Goal: Task Accomplishment & Management: Manage account settings

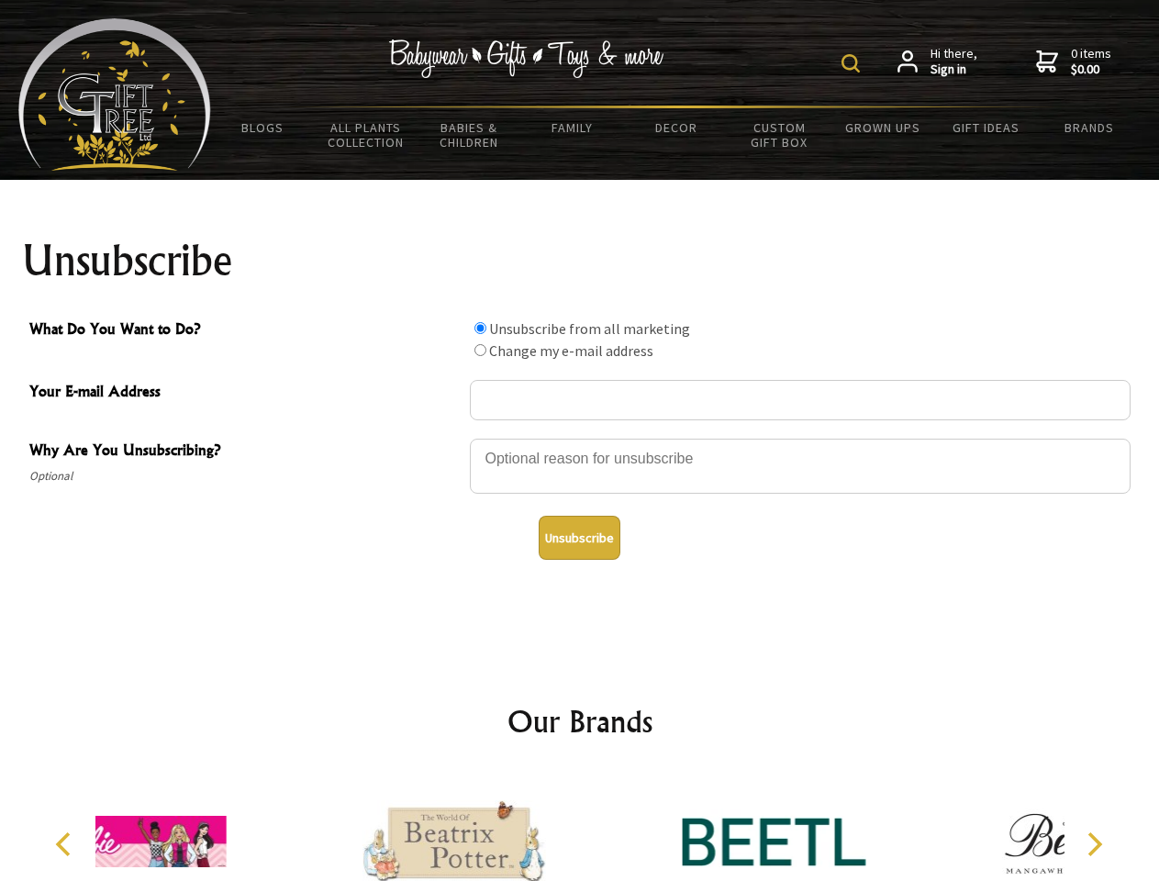
click at [853, 63] on img at bounding box center [850, 63] width 18 height 18
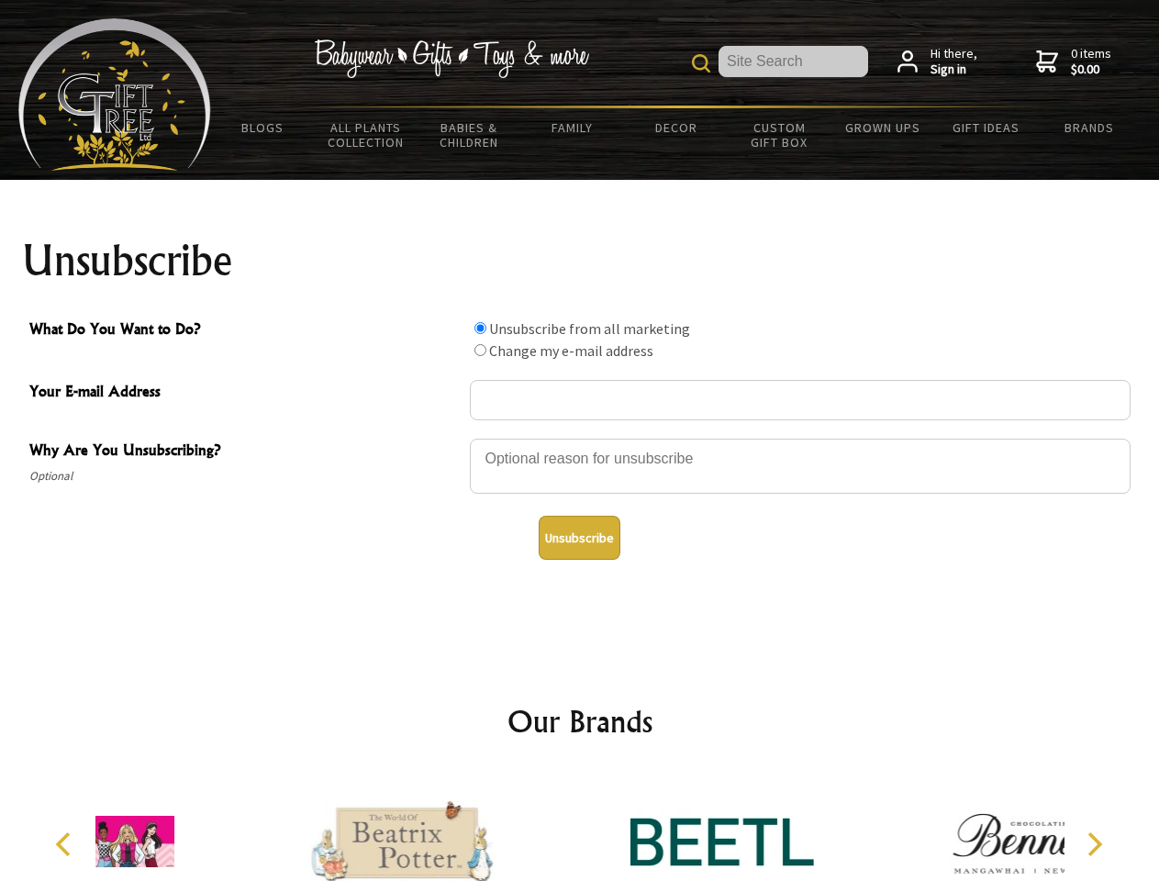
click at [580, 438] on div at bounding box center [800, 469] width 661 height 64
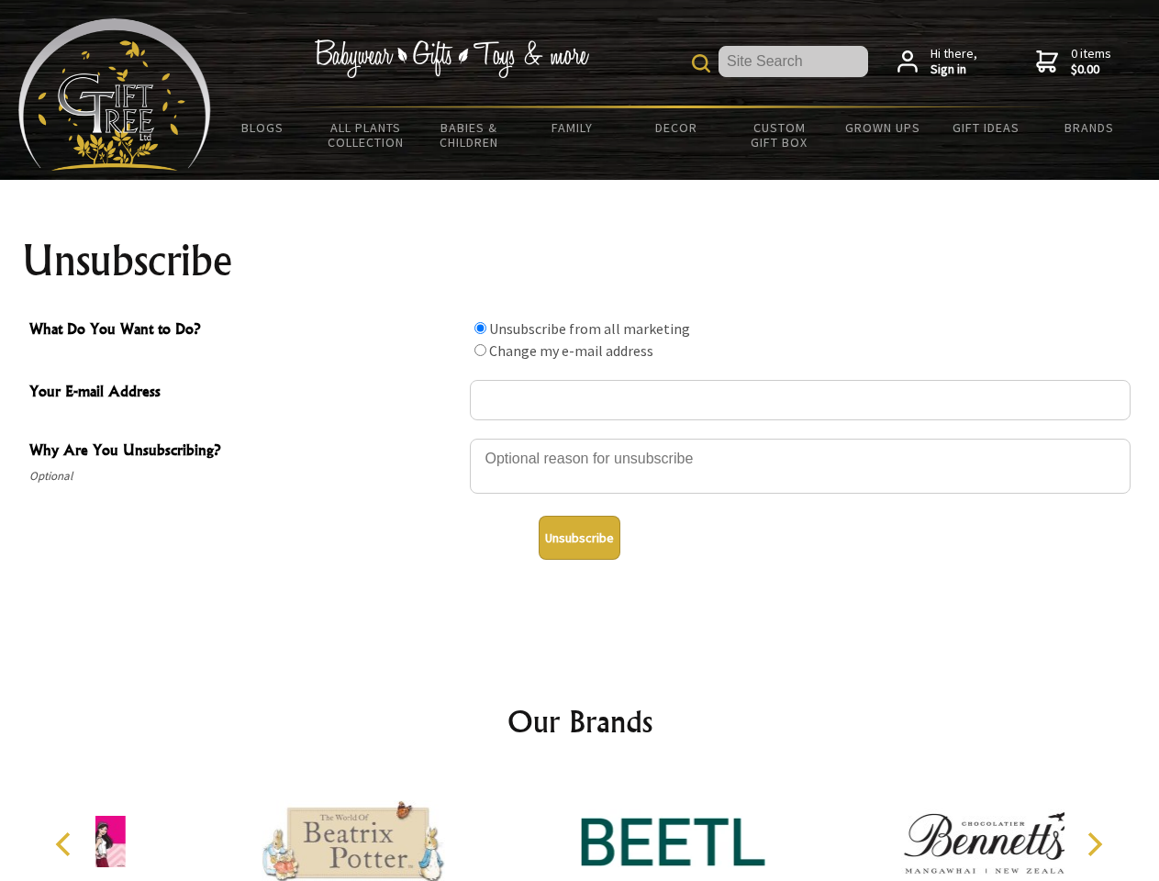
click at [480, 328] on input "What Do You Want to Do?" at bounding box center [480, 328] width 12 height 12
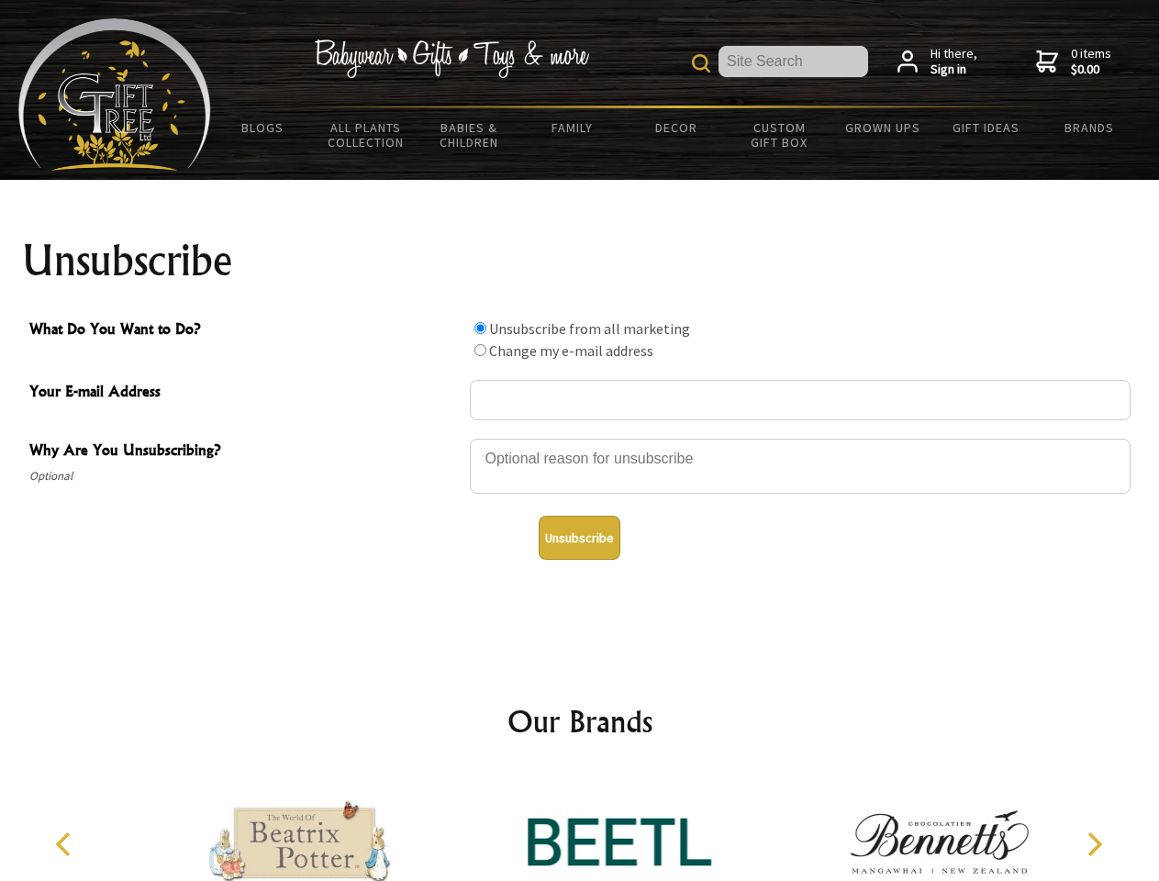
click at [480, 350] on input "What Do You Want to Do?" at bounding box center [480, 350] width 12 height 12
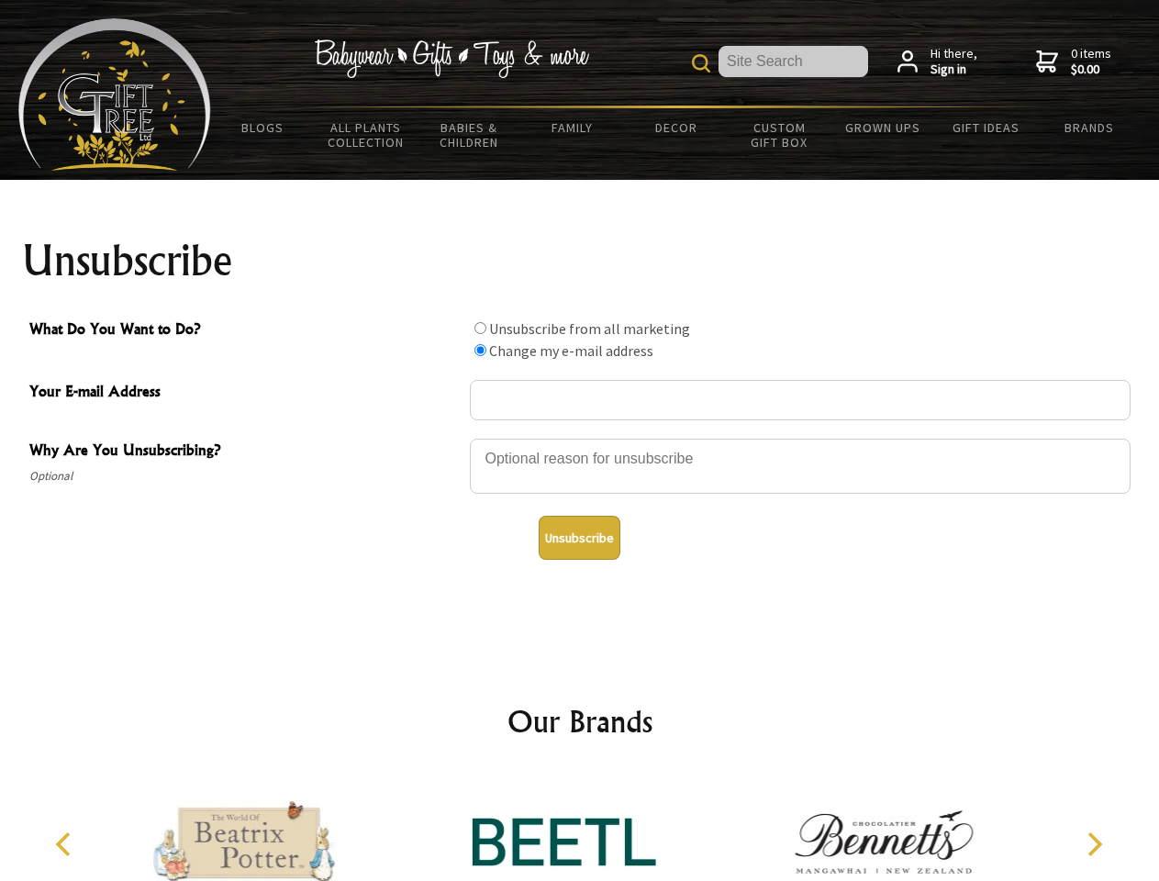
radio input "true"
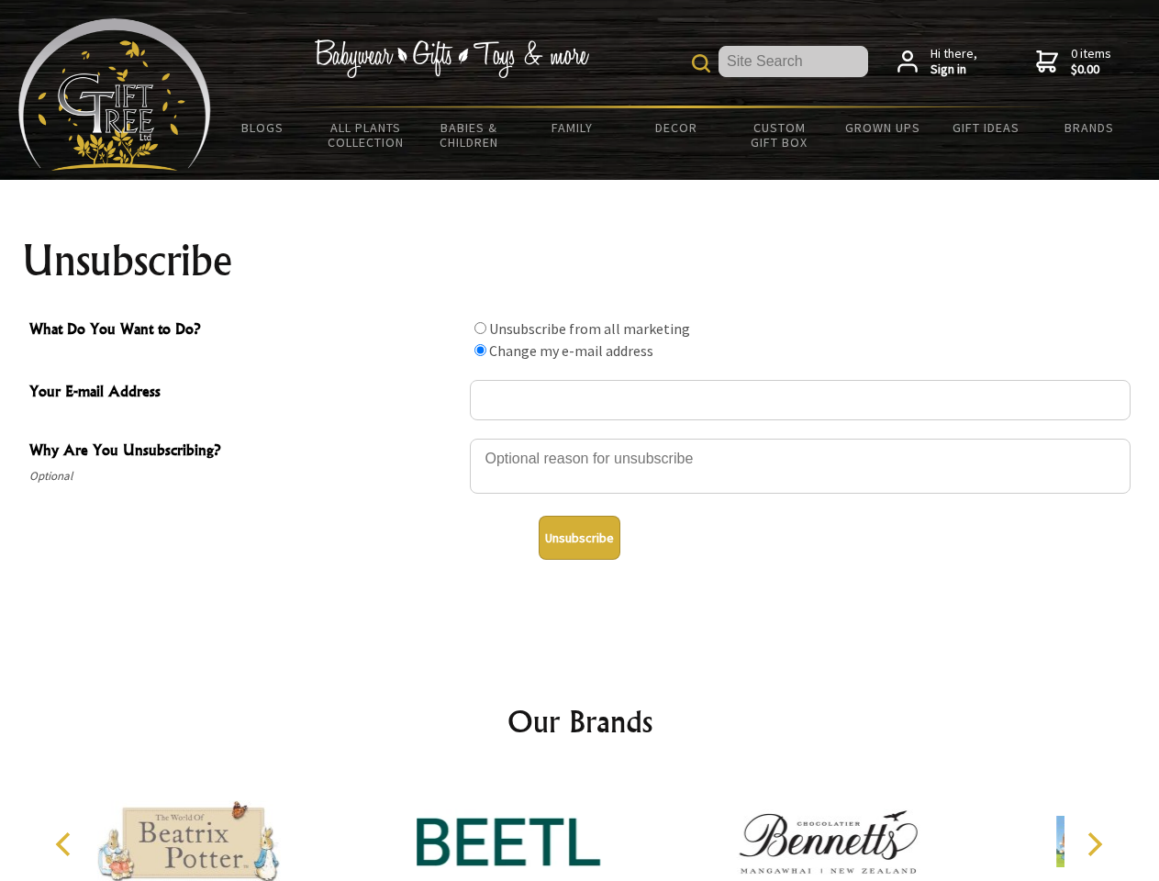
click at [579, 538] on button "Unsubscribe" at bounding box center [580, 538] width 82 height 44
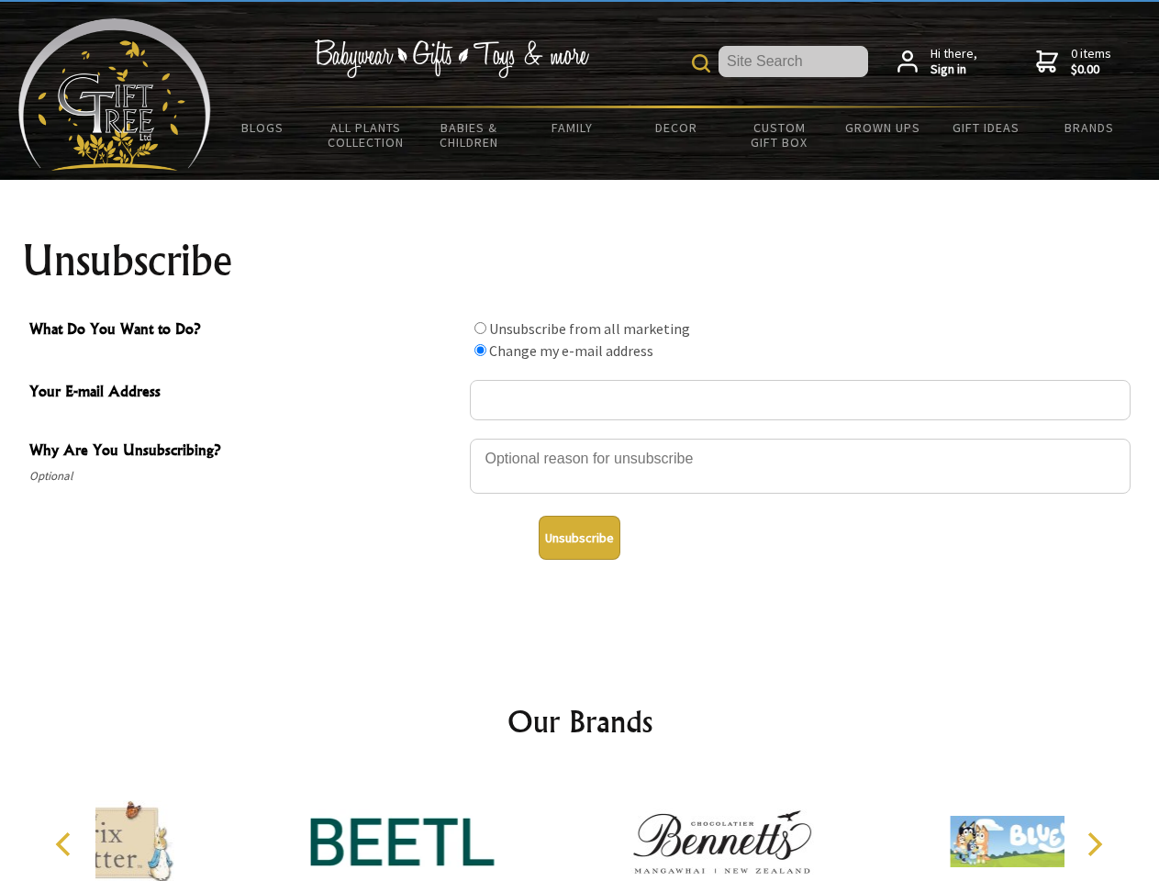
click at [580, 827] on div at bounding box center [721, 844] width 319 height 143
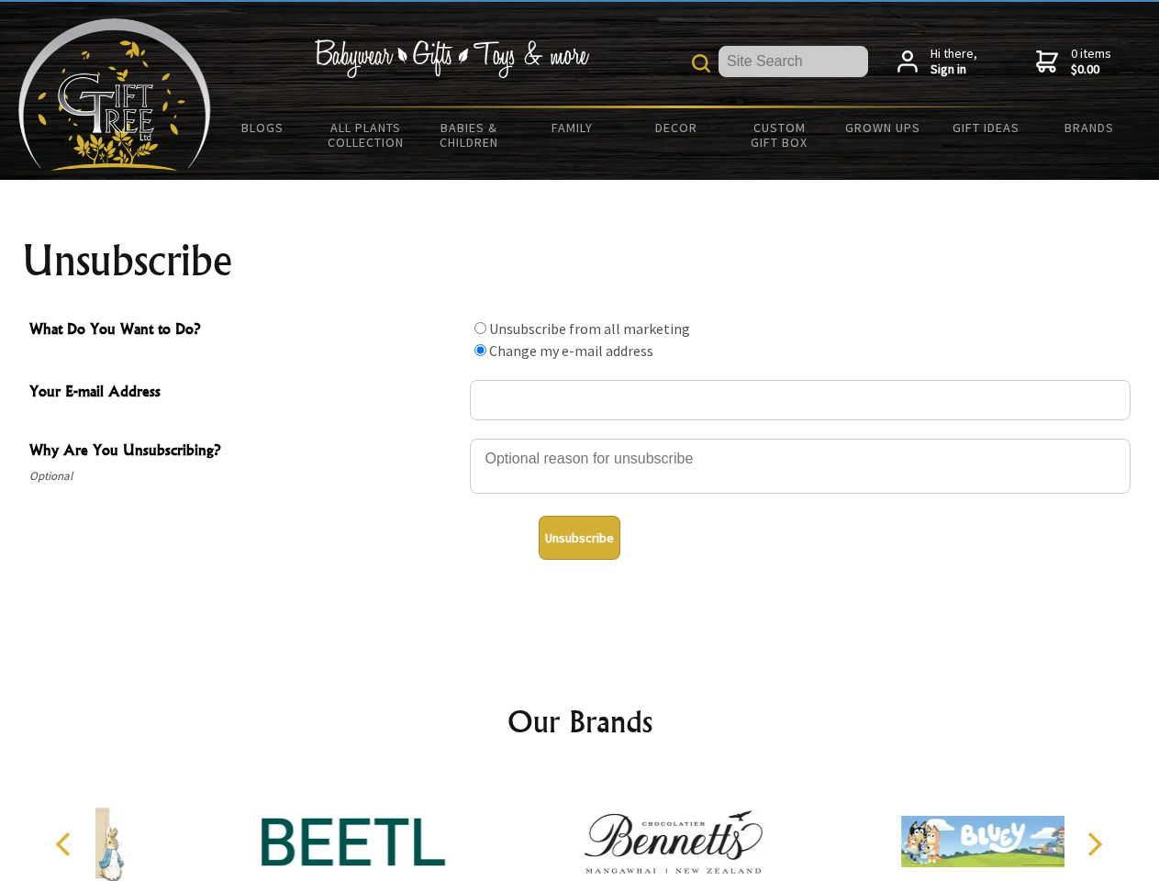
click at [66, 844] on icon "Previous" at bounding box center [65, 844] width 24 height 24
click at [1094, 844] on icon "Next" at bounding box center [1093, 844] width 24 height 24
